Goal: Check status: Check status

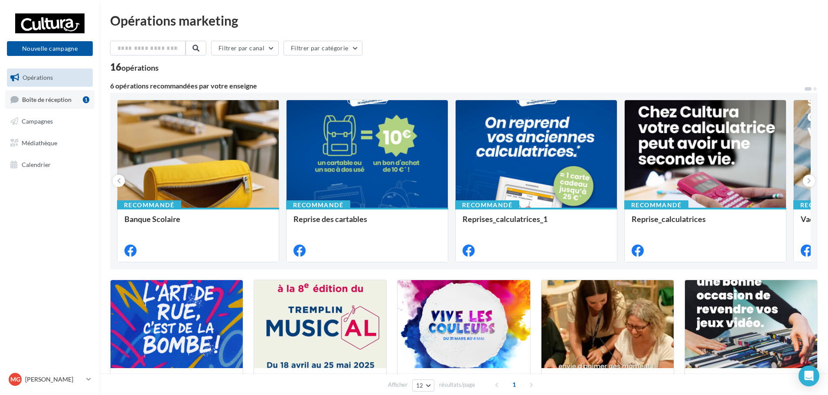
click at [85, 98] on div "1" at bounding box center [86, 99] width 7 height 7
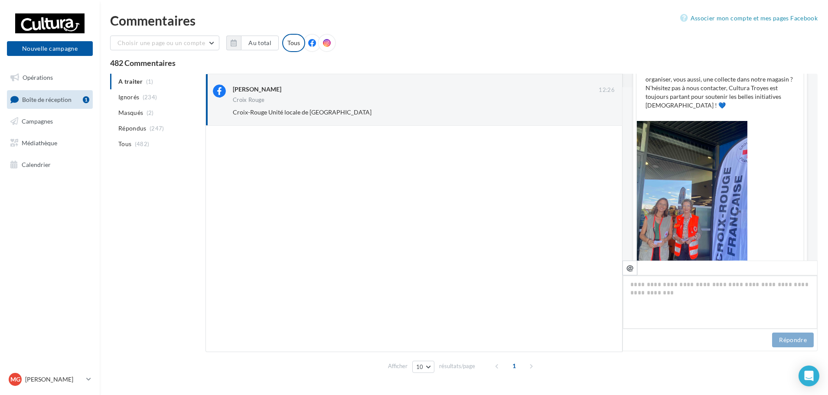
scroll to position [278, 0]
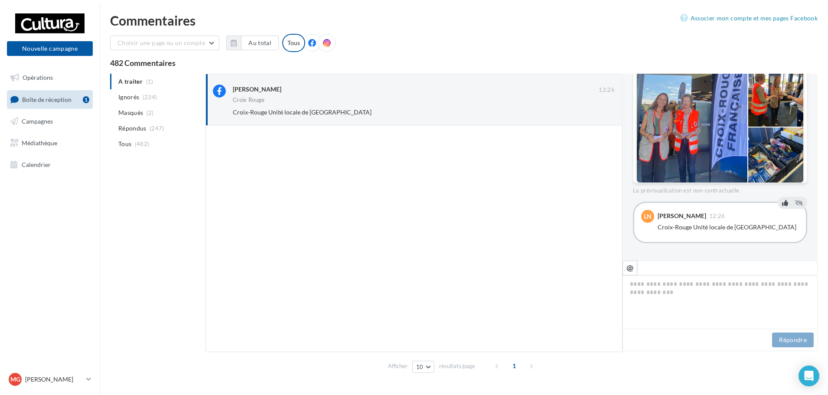
click at [786, 203] on button at bounding box center [786, 203] width 10 height 10
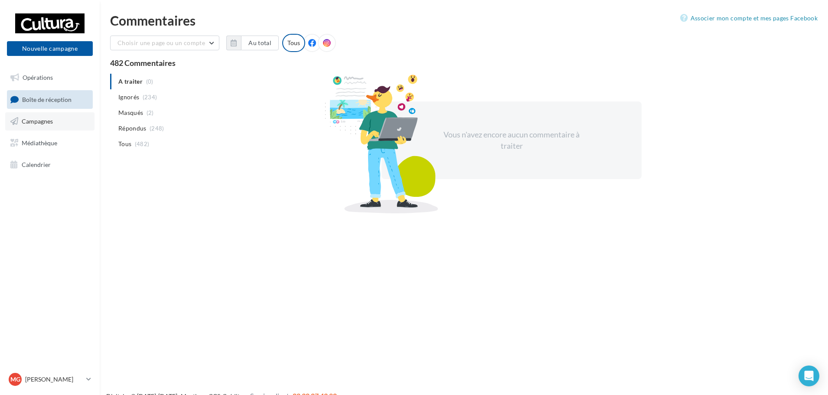
click at [83, 124] on link "Campagnes" at bounding box center [49, 121] width 89 height 18
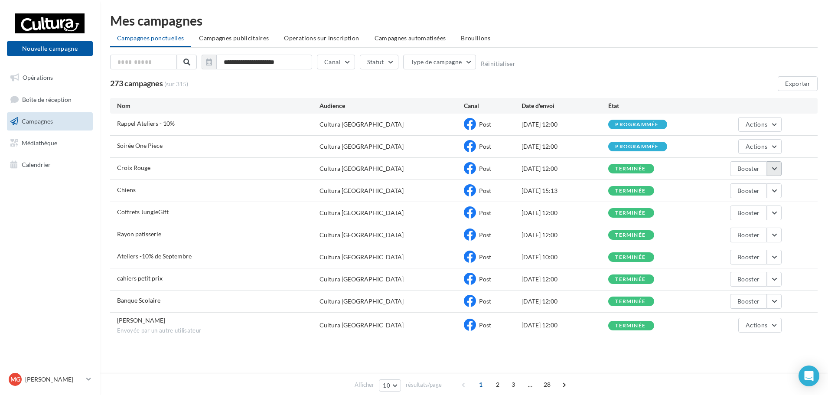
click at [772, 169] on button "button" at bounding box center [774, 168] width 15 height 15
click at [759, 199] on button "Voir les résultats" at bounding box center [738, 189] width 87 height 23
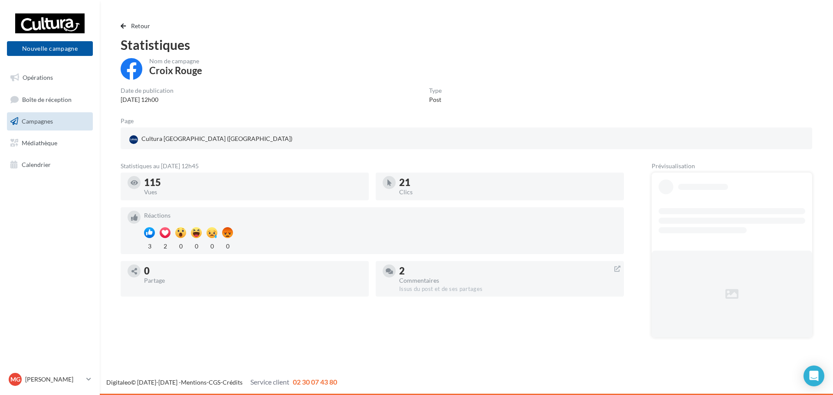
click at [60, 124] on link "Campagnes" at bounding box center [49, 121] width 89 height 18
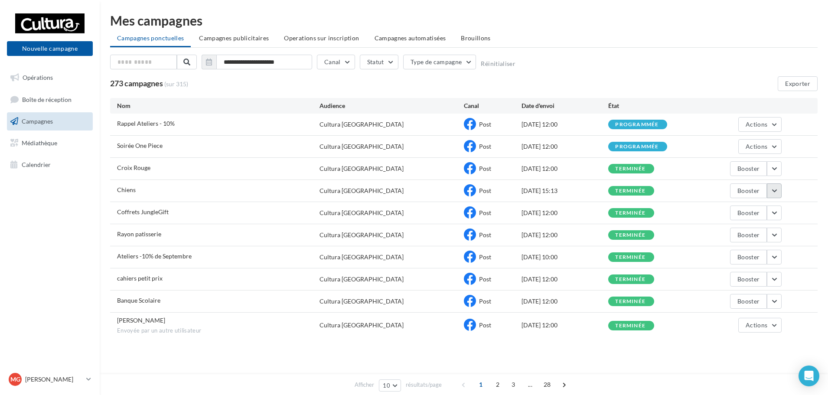
click at [777, 192] on button "button" at bounding box center [774, 190] width 15 height 15
click at [751, 212] on button "Voir les résultats" at bounding box center [738, 211] width 87 height 23
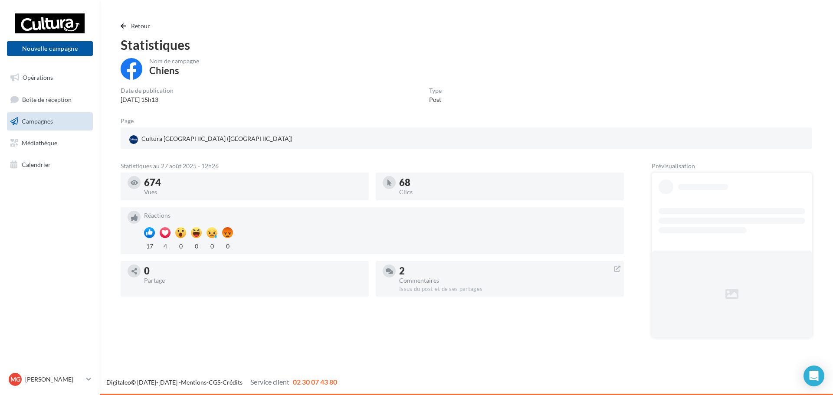
click at [53, 122] on link "Campagnes" at bounding box center [49, 121] width 89 height 18
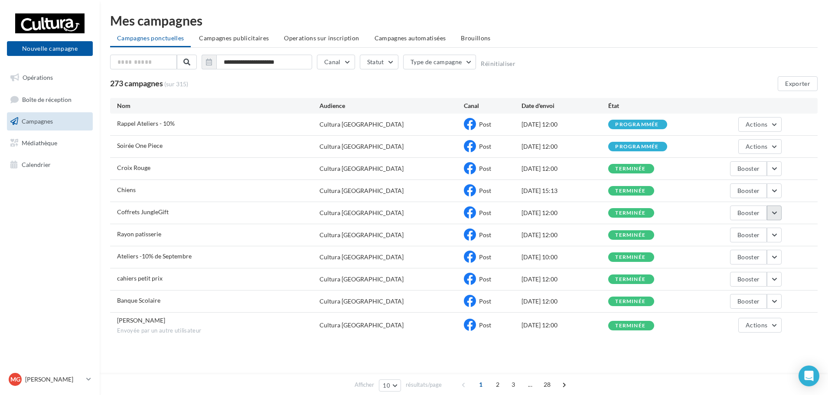
click at [770, 208] on button "button" at bounding box center [774, 213] width 15 height 15
click at [740, 234] on button "Voir les résultats" at bounding box center [738, 233] width 87 height 23
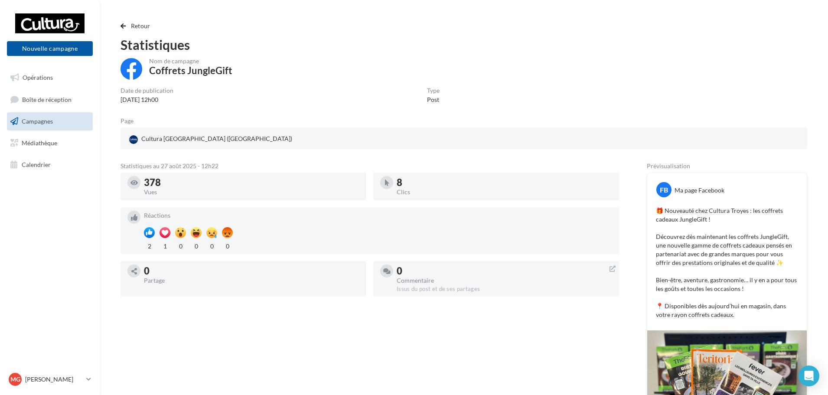
click at [70, 125] on link "Campagnes" at bounding box center [49, 121] width 89 height 18
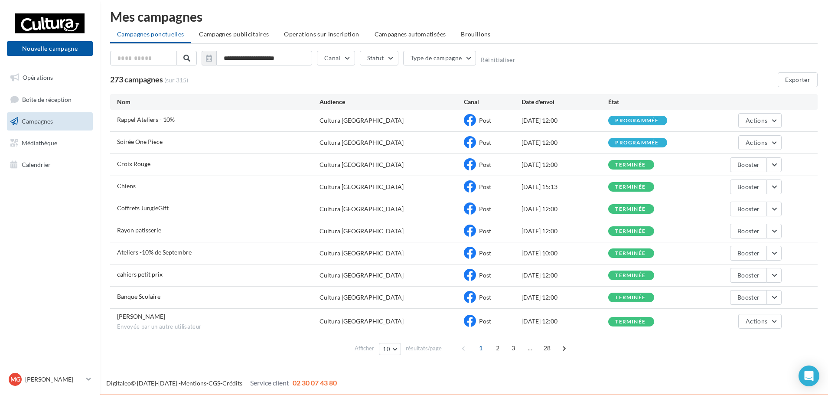
scroll to position [5, 0]
